Goal: Task Accomplishment & Management: Use online tool/utility

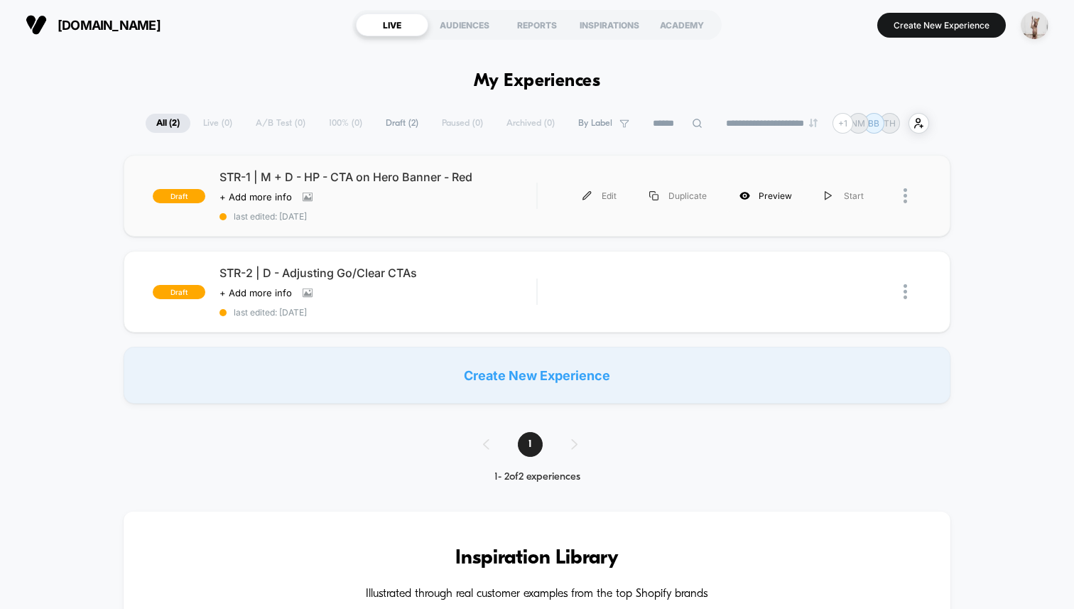
click at [758, 193] on div "Preview" at bounding box center [765, 196] width 85 height 32
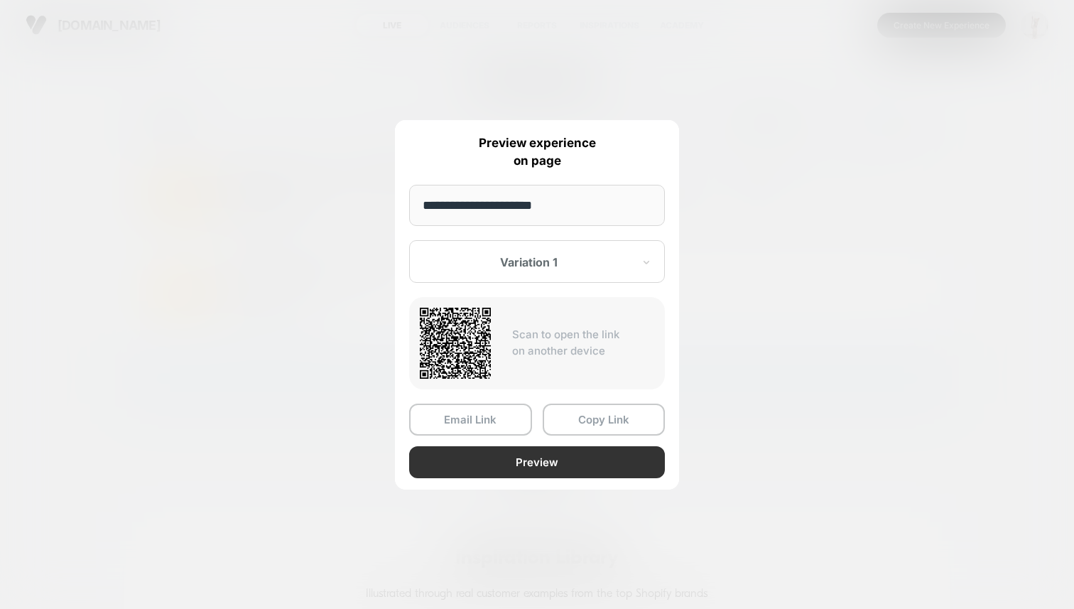
click at [561, 472] on button "Preview" at bounding box center [537, 462] width 256 height 32
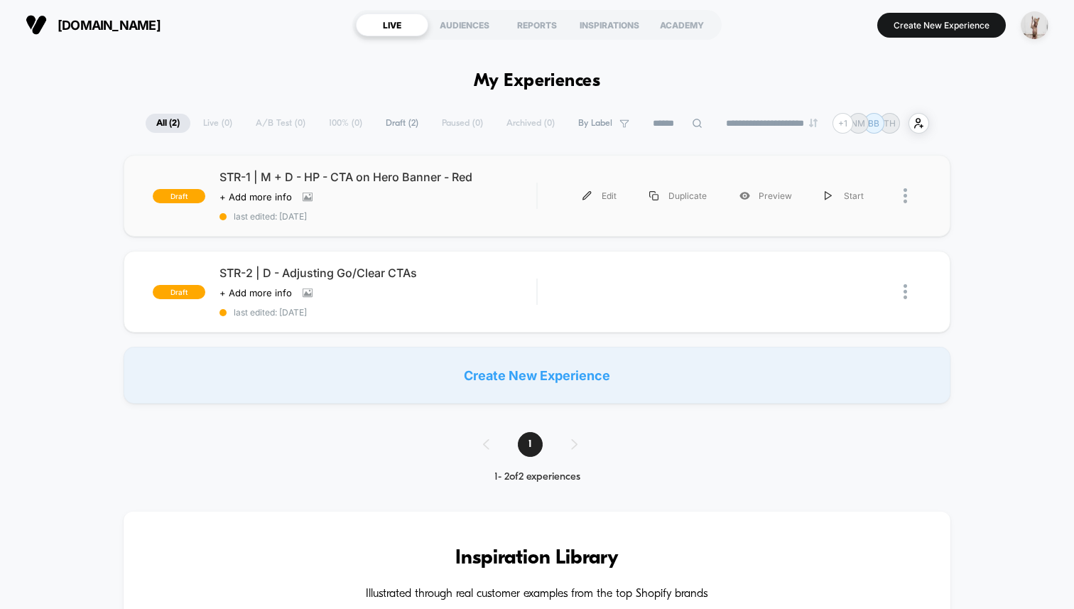
click at [909, 190] on div at bounding box center [913, 196] width 18 height 32
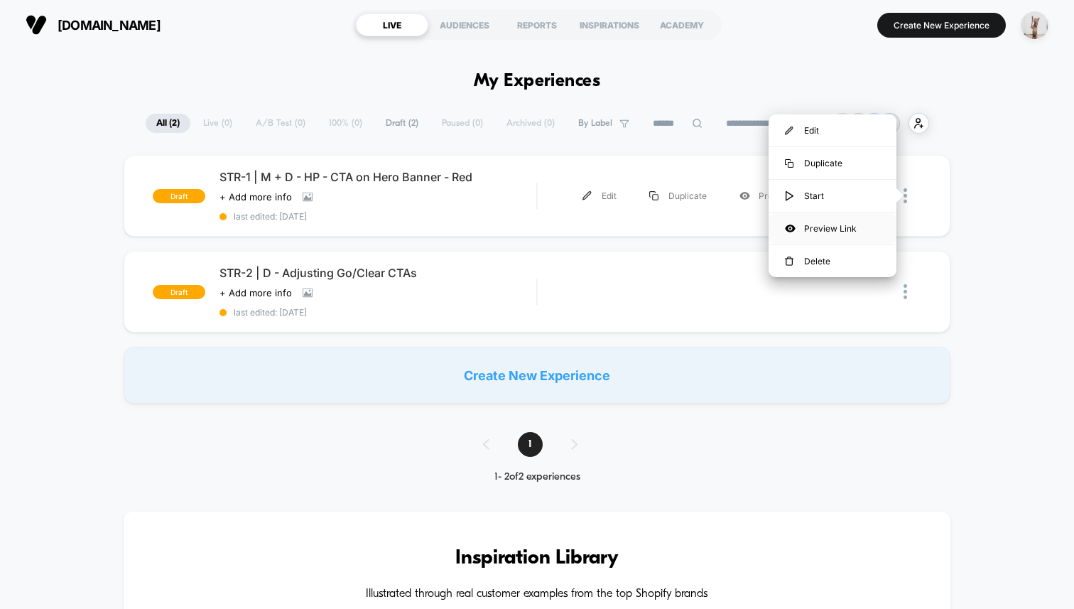
click at [807, 227] on div "Preview Link" at bounding box center [833, 228] width 128 height 32
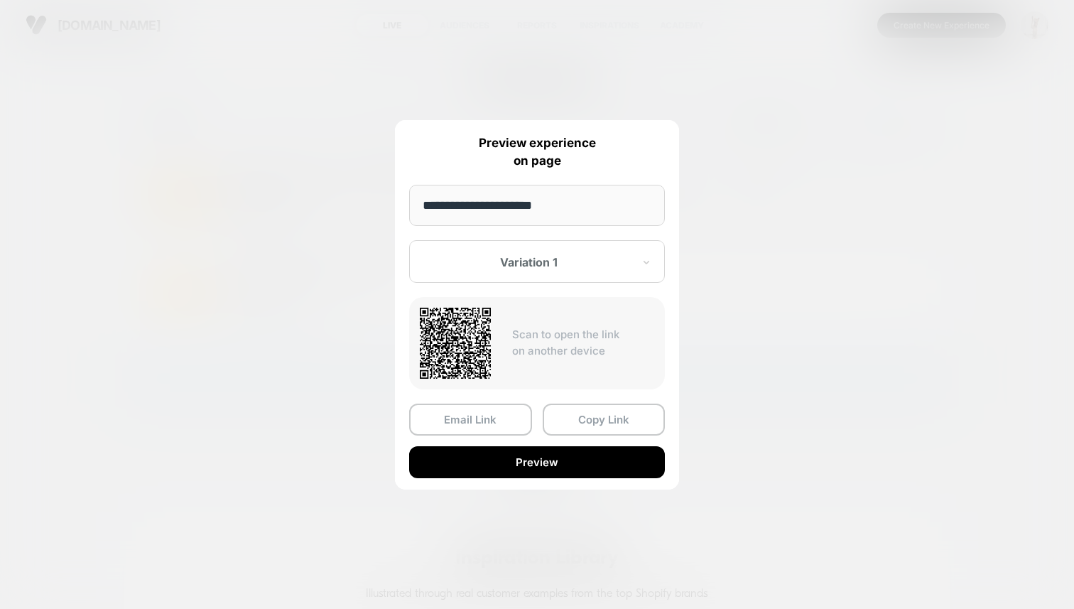
click at [246, 300] on div at bounding box center [537, 304] width 1074 height 609
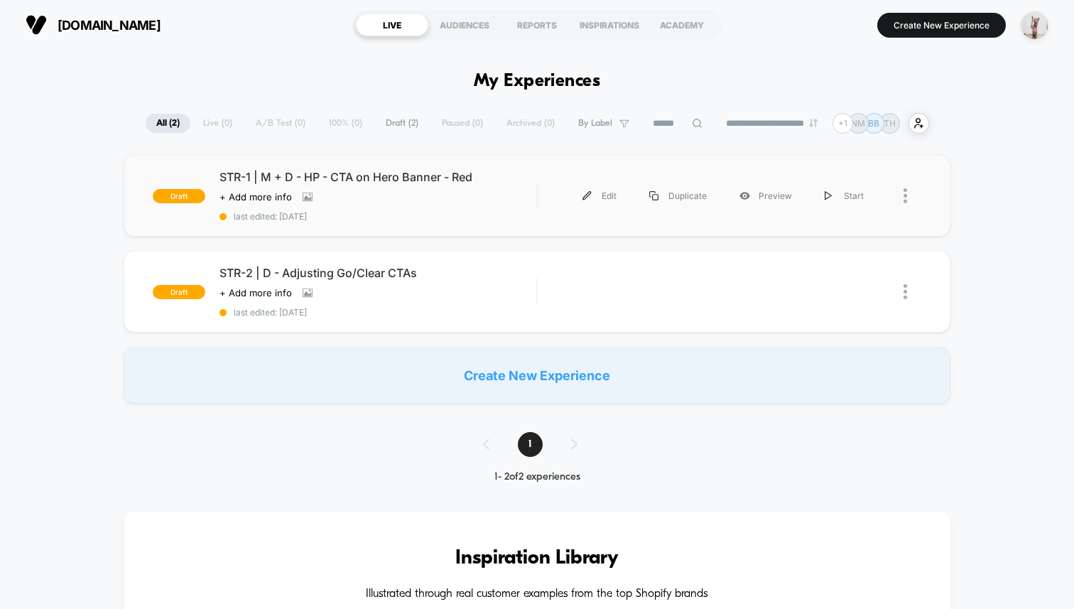
click at [460, 218] on span "last edited: [DATE]" at bounding box center [378, 216] width 317 height 11
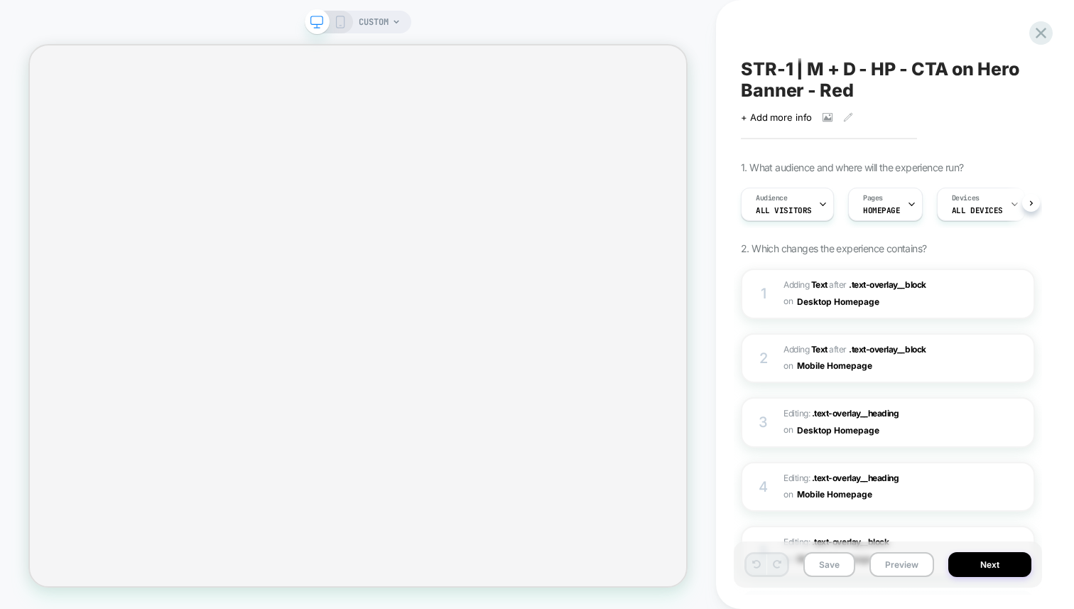
click at [338, 19] on div "CUSTOM STR-1 | M + D - HP - CTA on Hero Banner - Red Click to view images Click…" at bounding box center [537, 304] width 1074 height 609
click at [338, 19] on icon at bounding box center [340, 22] width 13 height 13
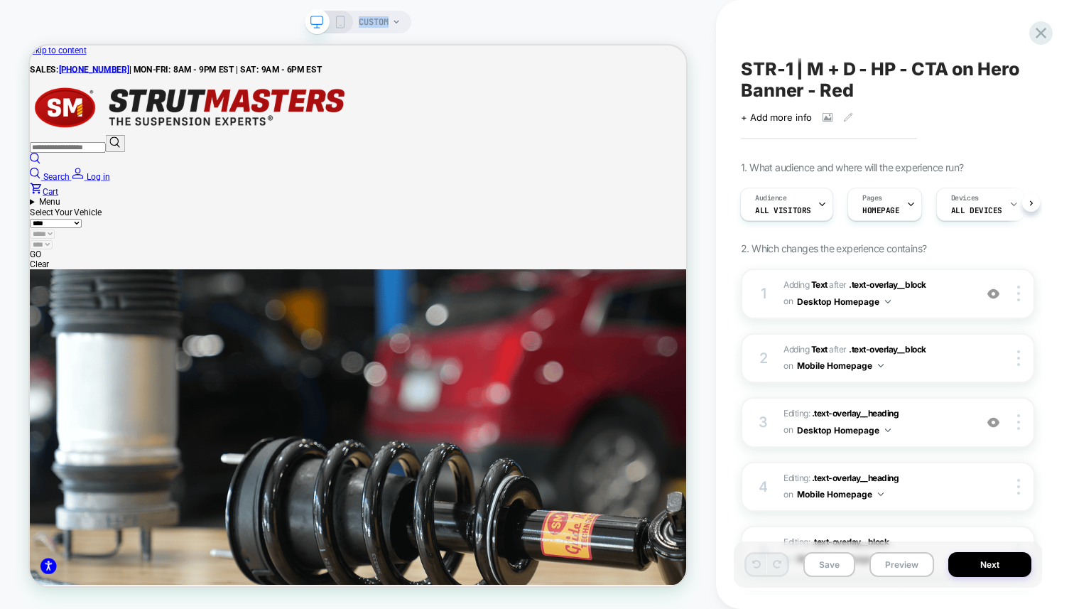
scroll to position [2147, 5702]
click at [338, 19] on icon at bounding box center [340, 22] width 13 height 13
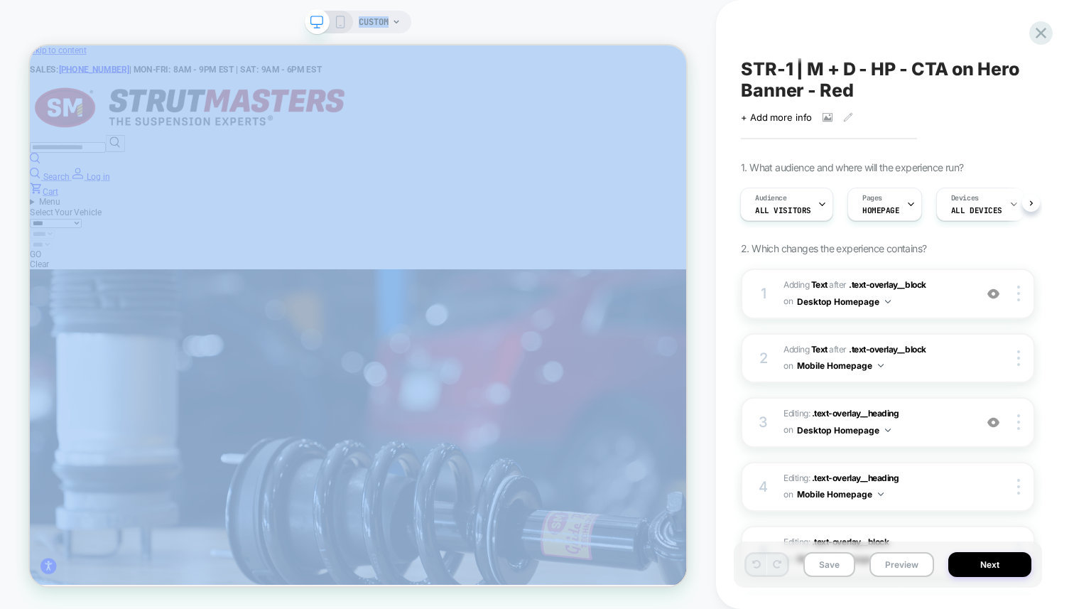
click at [338, 19] on icon at bounding box center [340, 22] width 13 height 13
click at [343, 23] on icon at bounding box center [340, 22] width 13 height 13
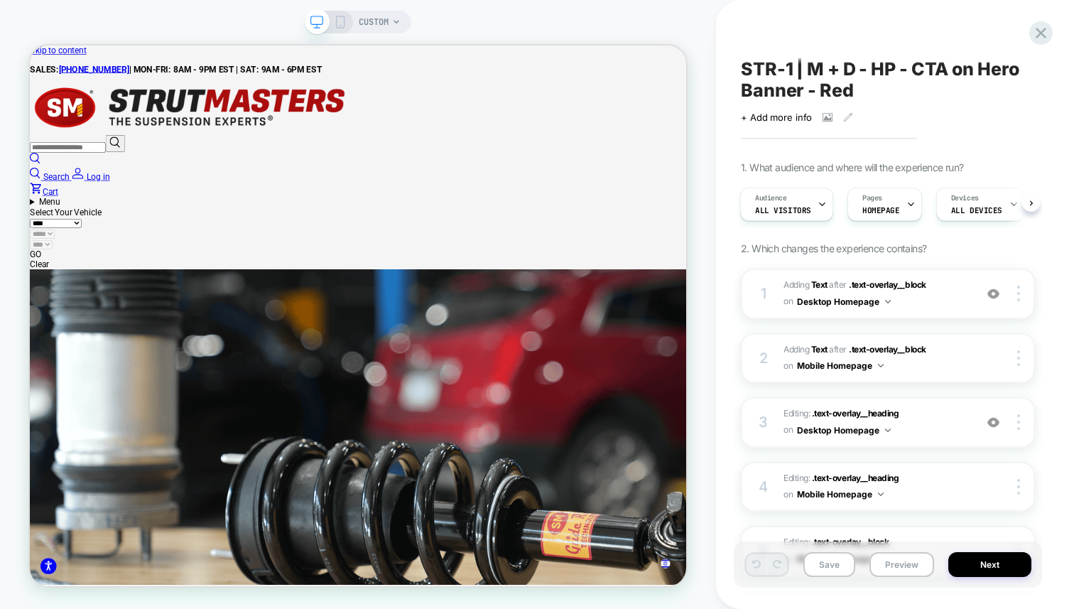
scroll to position [0, 0]
click at [342, 24] on icon at bounding box center [340, 22] width 13 height 13
click at [310, 19] on icon at bounding box center [316, 22] width 13 height 13
click at [337, 19] on icon at bounding box center [340, 22] width 13 height 13
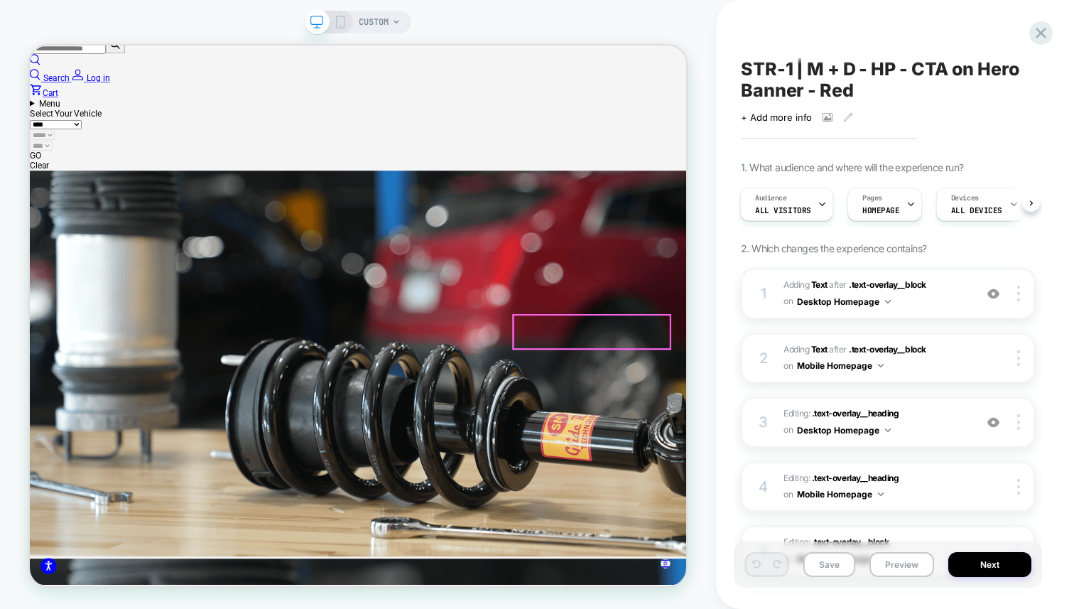
scroll to position [198, 0]
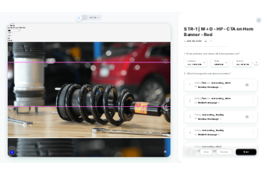
scroll to position [0, 0]
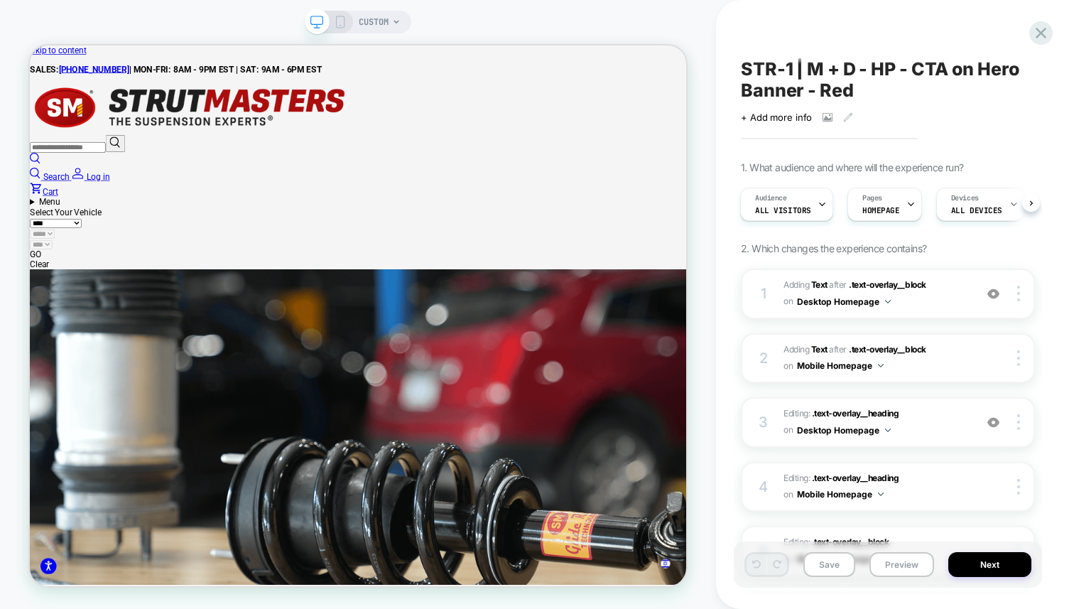
click at [337, 24] on rect at bounding box center [341, 21] width 8 height 11
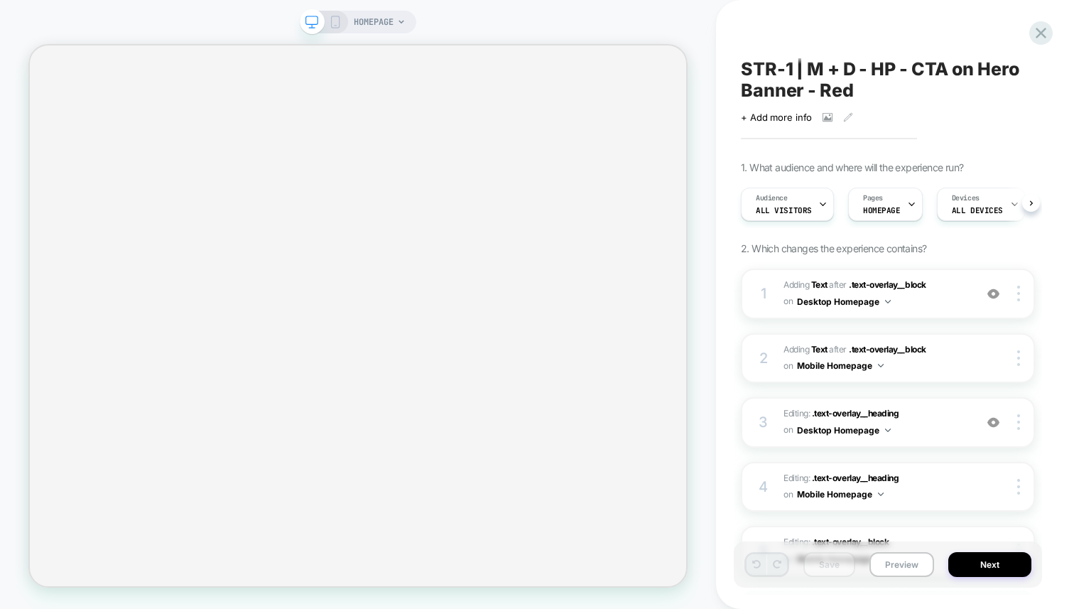
click at [266, 21] on icon at bounding box center [335, 22] width 13 height 13
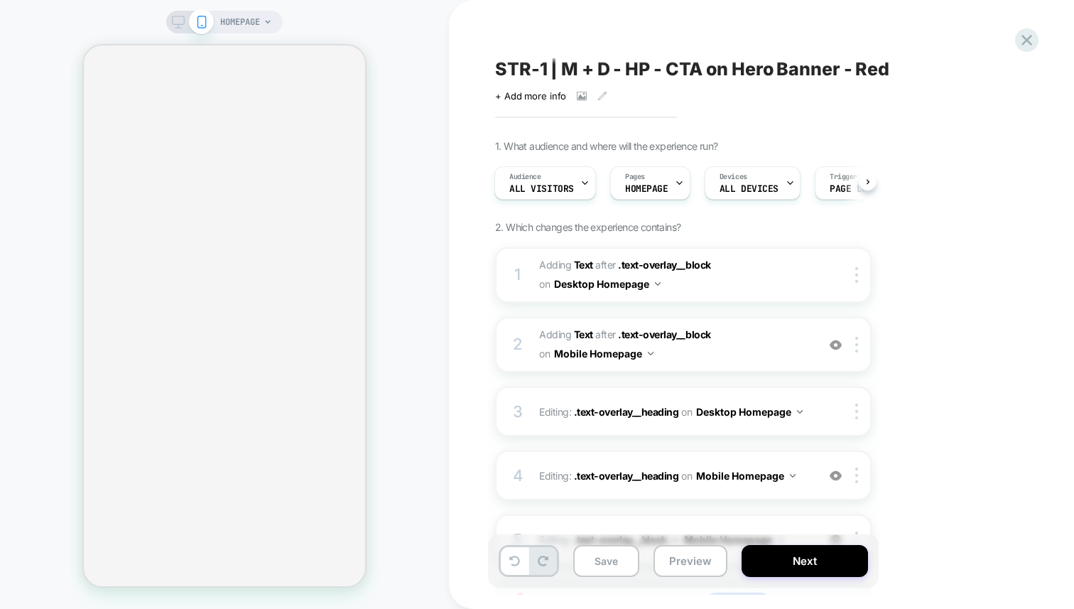
click at [254, 21] on span "HOMEPAGE" at bounding box center [240, 22] width 40 height 23
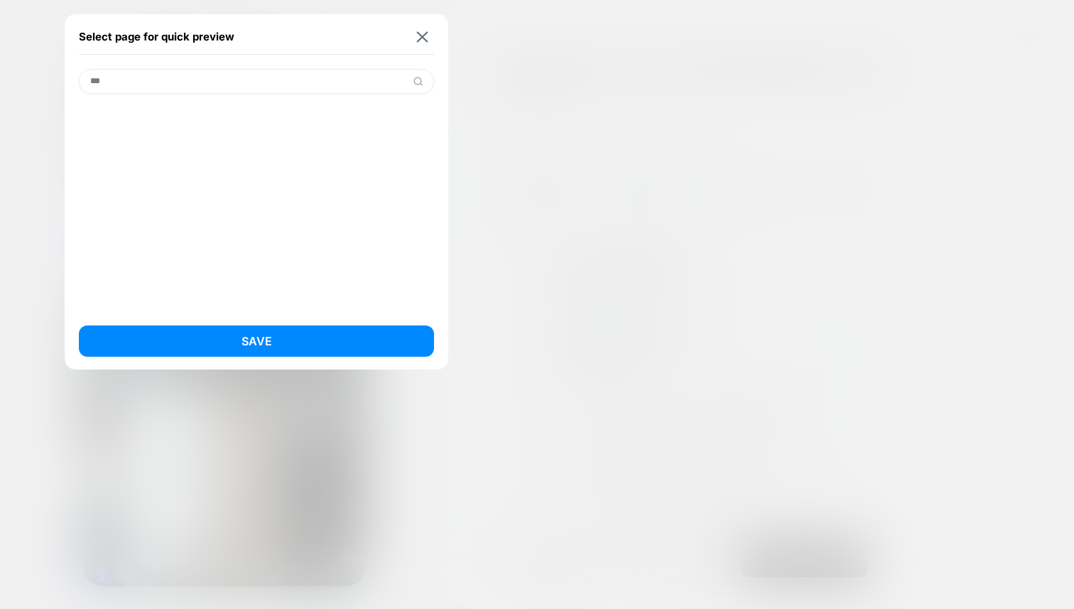
scroll to position [0, 1]
type input "***"
click at [266, 28] on div "Select page for quick preview" at bounding box center [256, 37] width 355 height 36
click at [266, 35] on img at bounding box center [422, 36] width 11 height 11
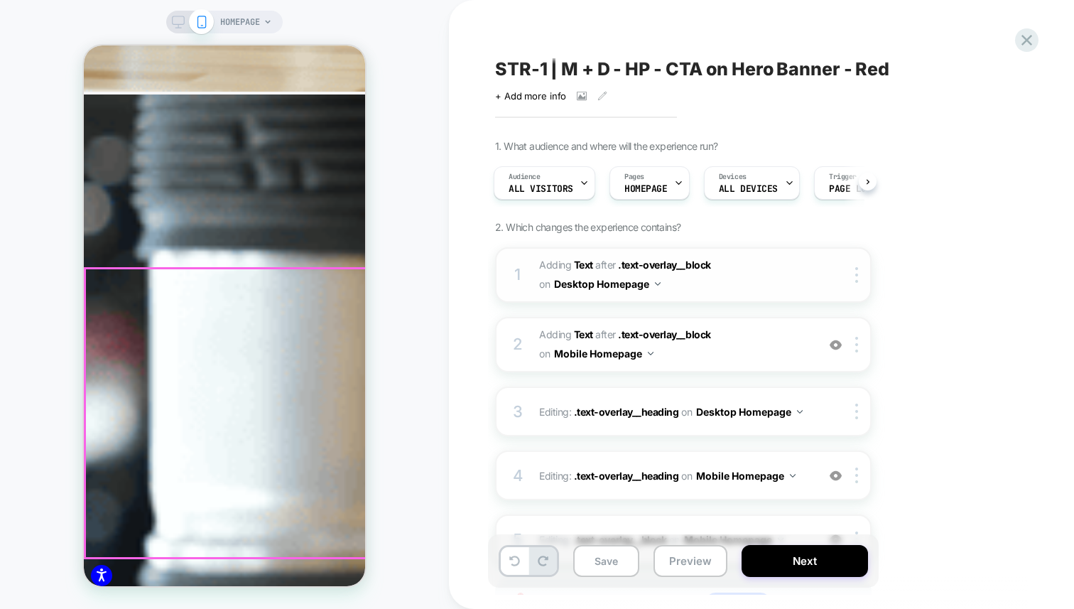
scroll to position [0, 0]
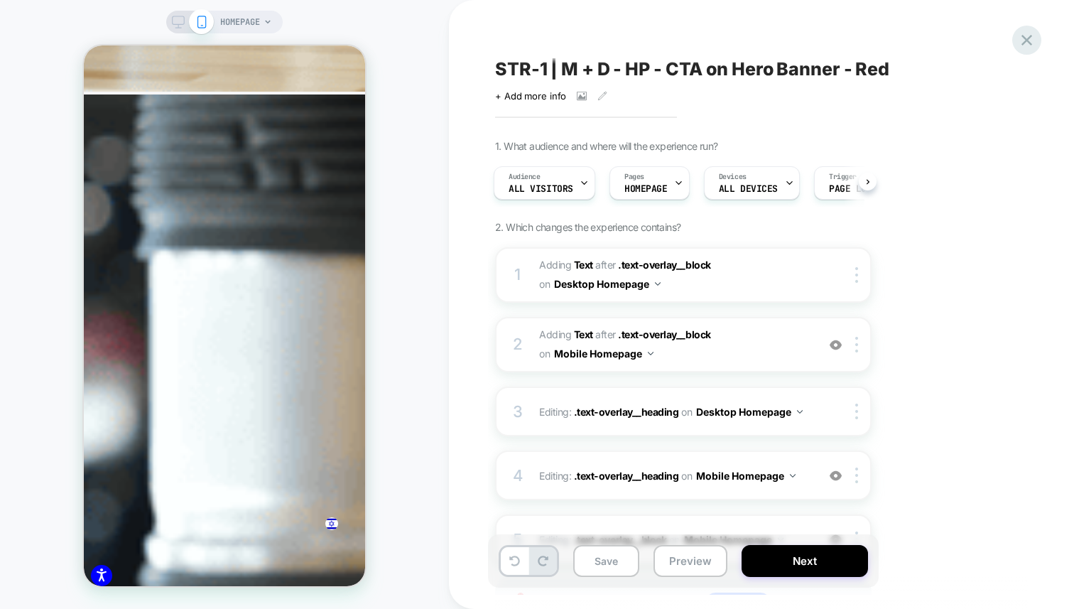
click at [266, 46] on icon at bounding box center [1026, 40] width 19 height 19
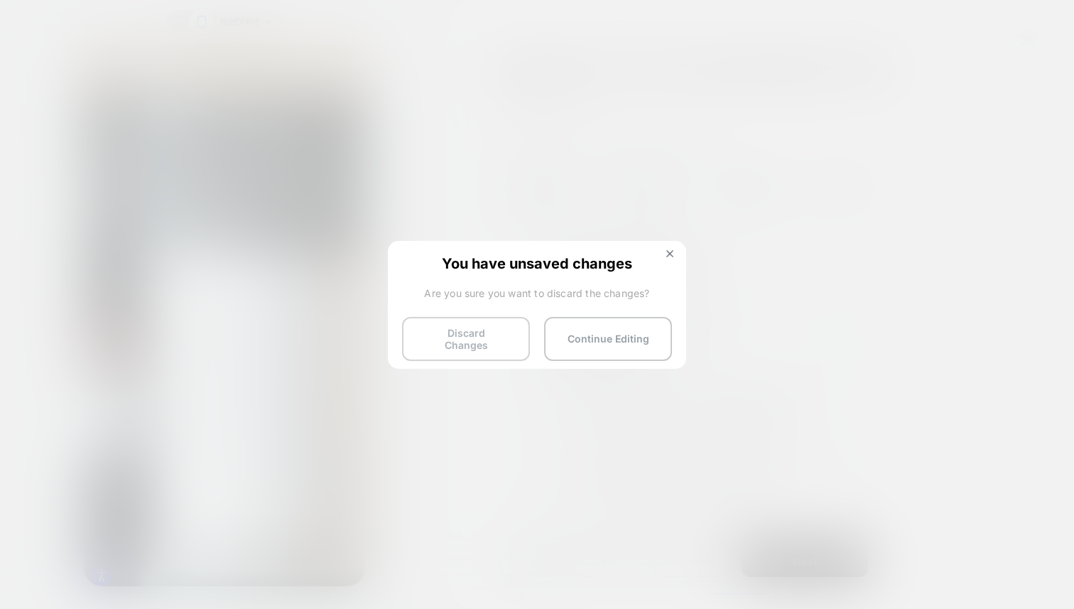
click at [266, 175] on button "Discard Changes" at bounding box center [466, 339] width 128 height 44
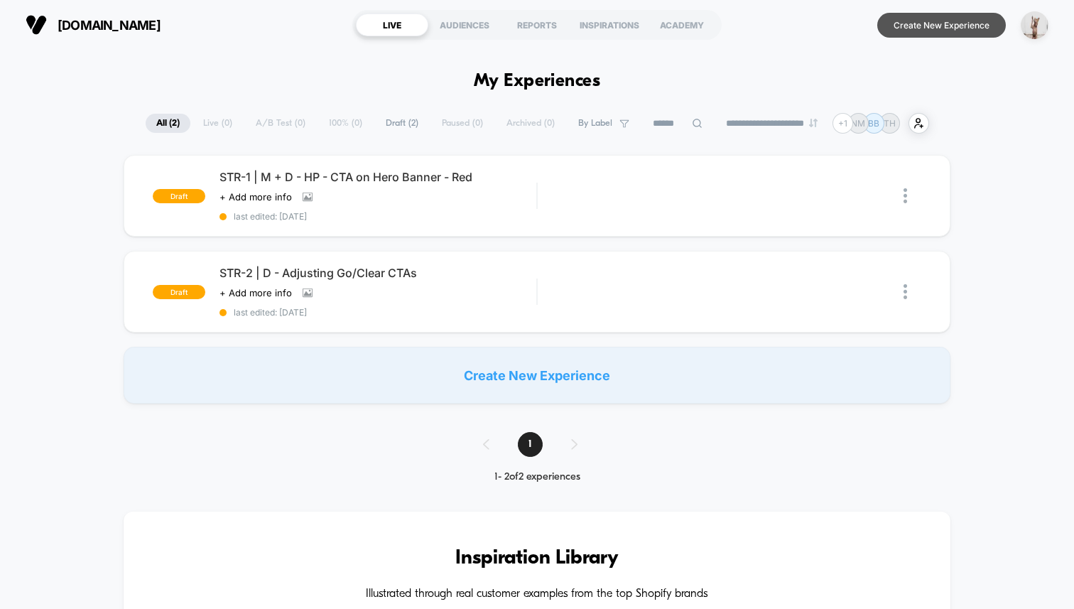
click at [266, 28] on button "Create New Experience" at bounding box center [941, 25] width 129 height 25
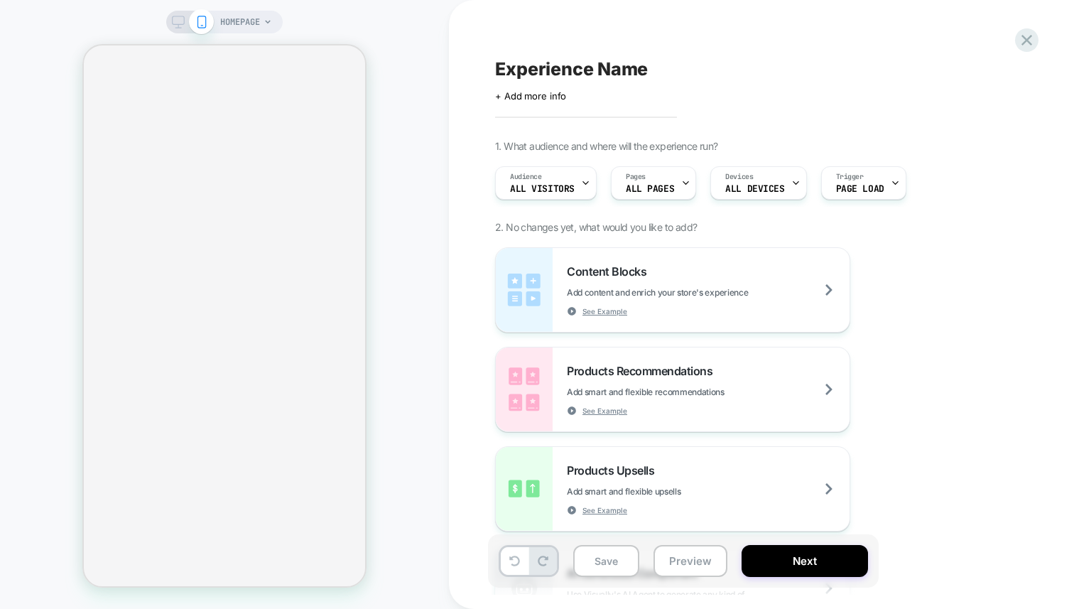
click at [254, 22] on span "HOMEPAGE" at bounding box center [240, 22] width 40 height 23
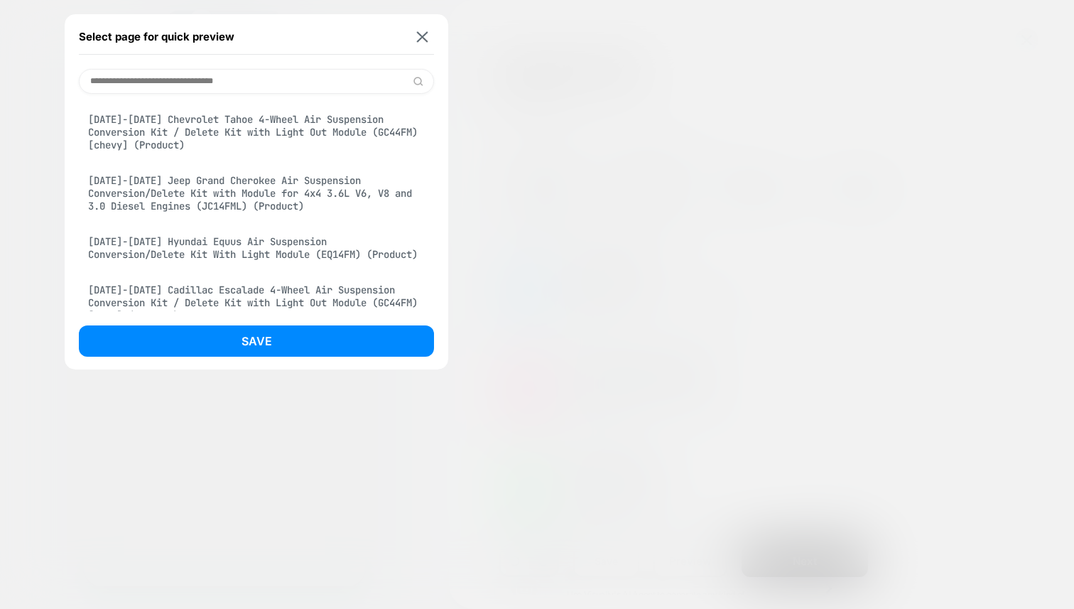
scroll to position [605, 0]
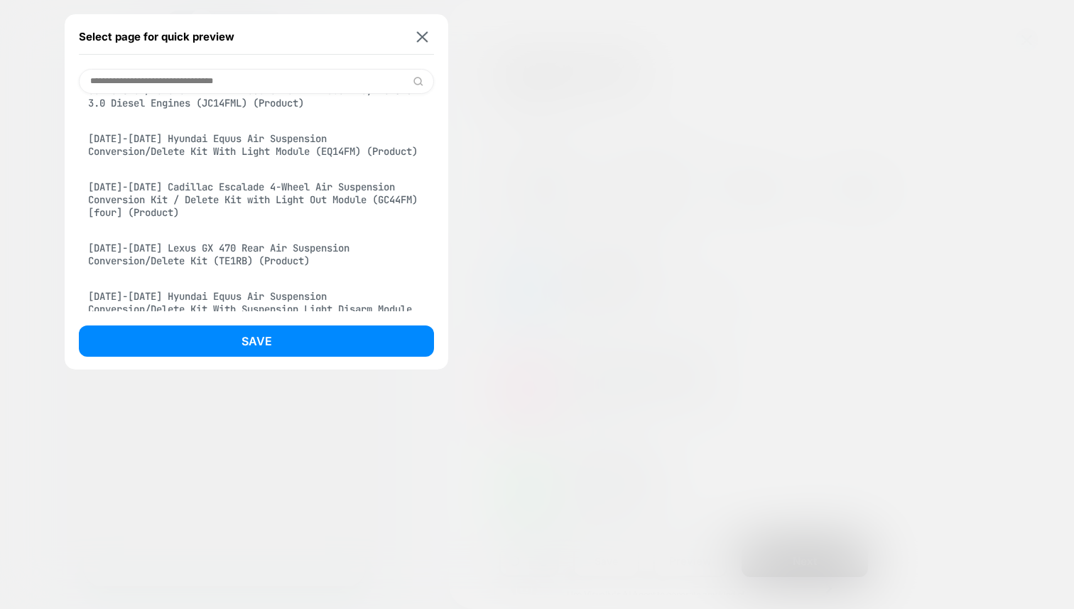
click at [209, 175] on div "[DATE]-[DATE] Cadillac Escalade 4-Wheel Air Suspension Conversion Kit / Delete …" at bounding box center [256, 199] width 355 height 53
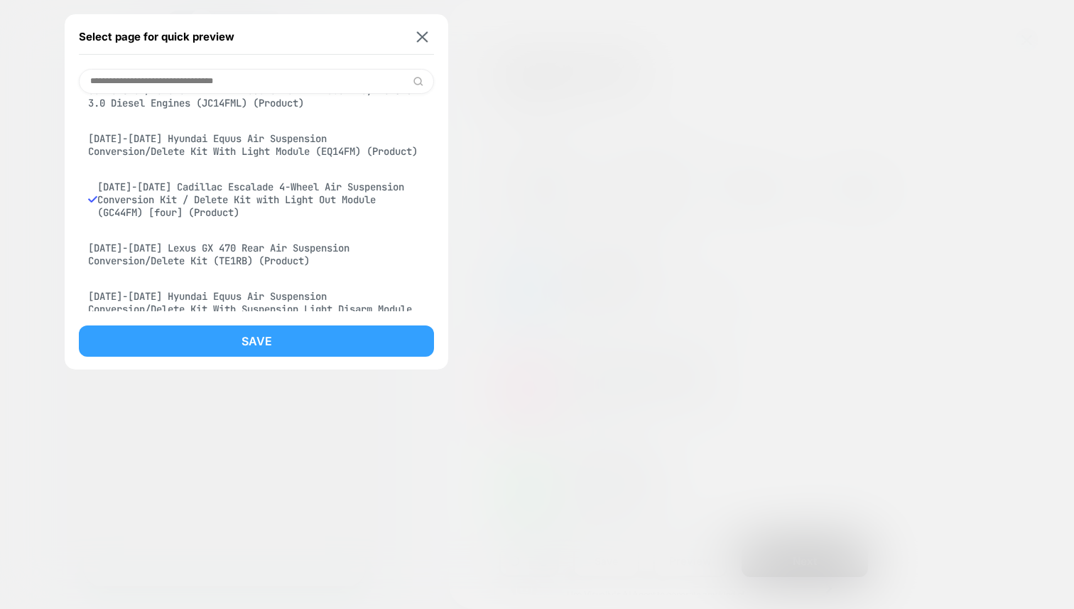
click at [210, 175] on button "Save" at bounding box center [256, 340] width 355 height 31
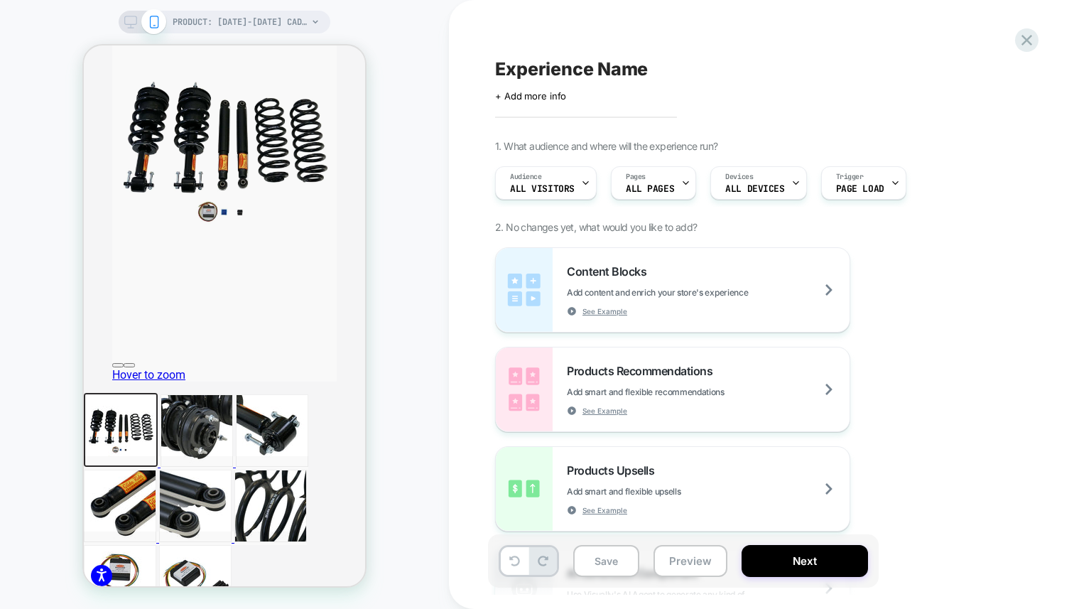
scroll to position [0, 0]
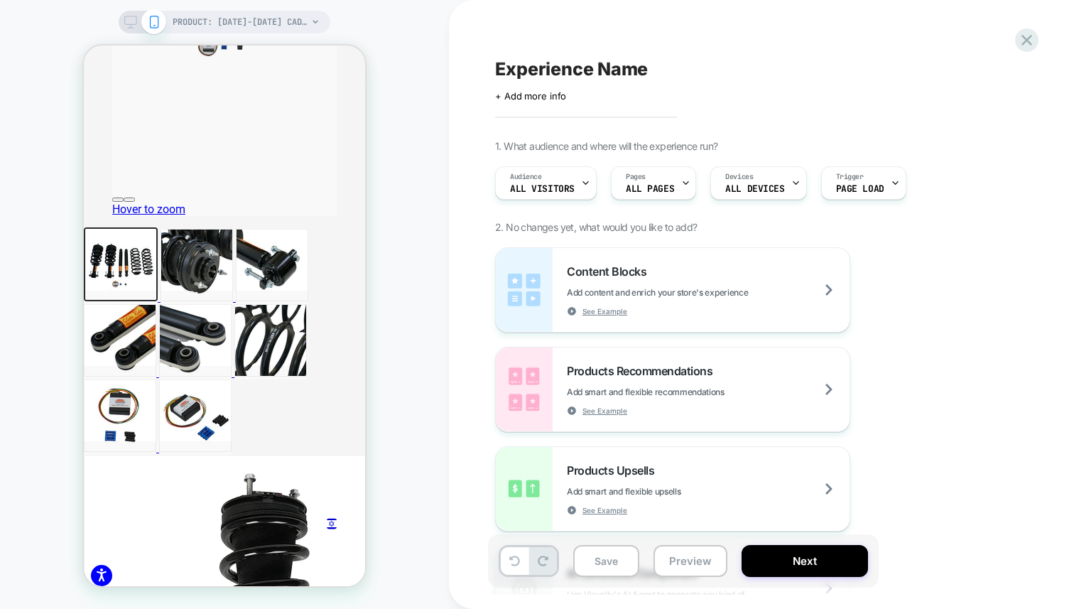
scroll to position [450, 0]
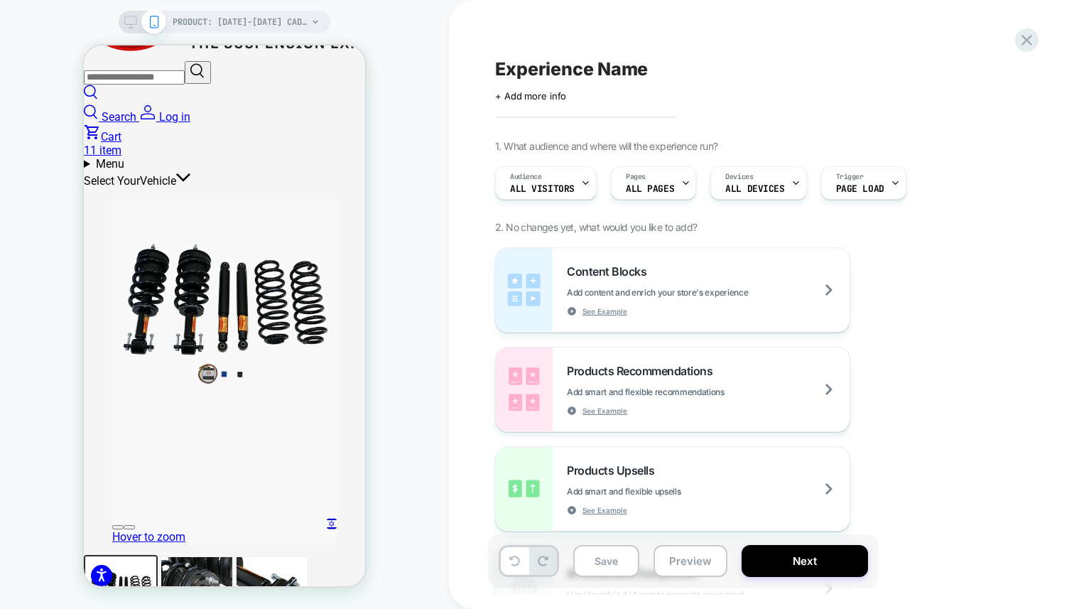
scroll to position [0, 0]
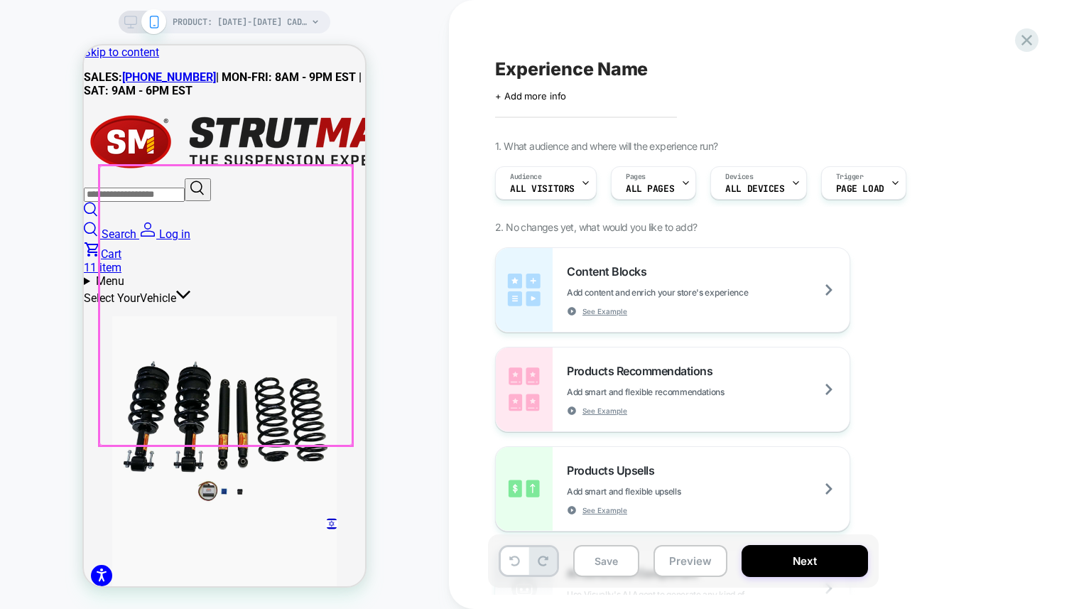
click at [224, 175] on div at bounding box center [225, 306] width 253 height 280
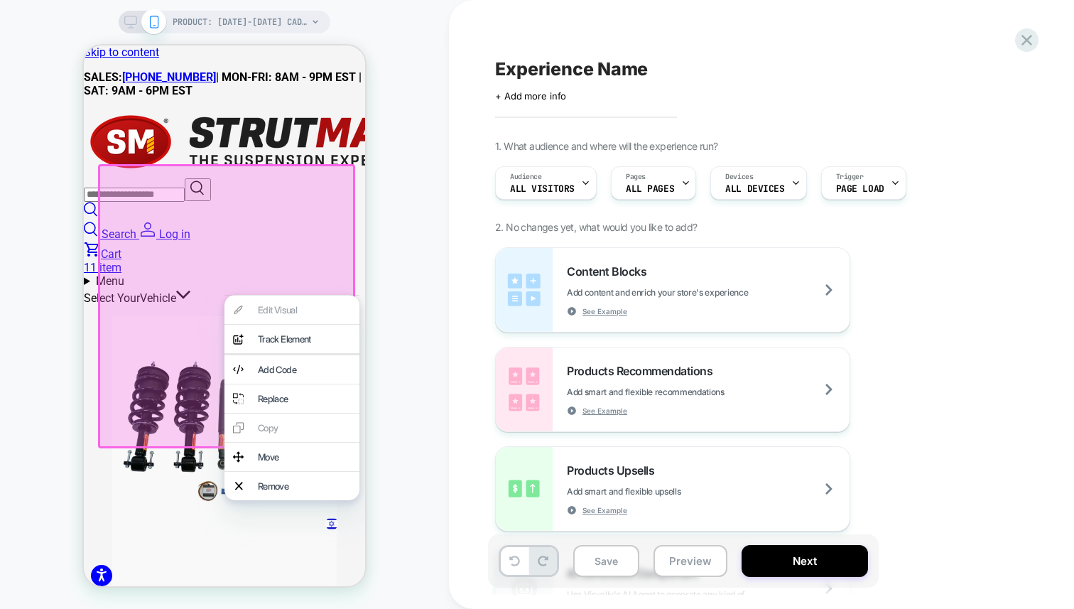
click at [266, 175] on div "Edit Visual analytics-plus-line-svgrepo-com Track Element Add Code Replace Copy…" at bounding box center [291, 397] width 135 height 205
click at [266, 175] on div at bounding box center [226, 306] width 257 height 284
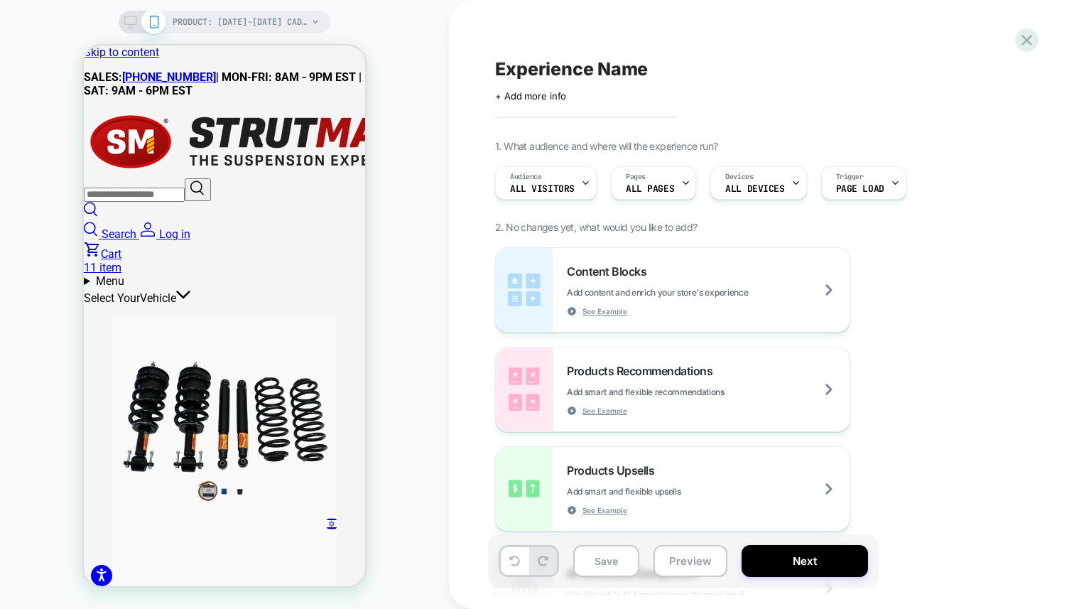
click at [266, 175] on div "PRODUCT: [DATE]-[DATE] Cadillac Escalade 4-Wheel Air Suspension Conversion Kit …" at bounding box center [224, 304] width 449 height 580
